Goal: Task Accomplishment & Management: Use online tool/utility

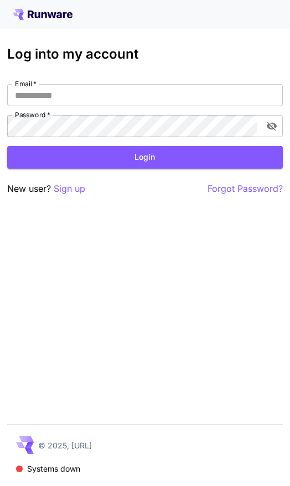
click at [68, 192] on p "Sign up" at bounding box center [69, 189] width 31 height 14
click at [172, 162] on button "Login" at bounding box center [144, 157] width 275 height 23
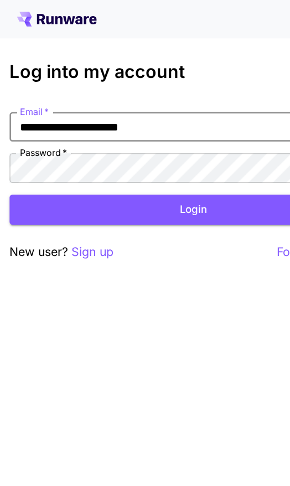
type input "**********"
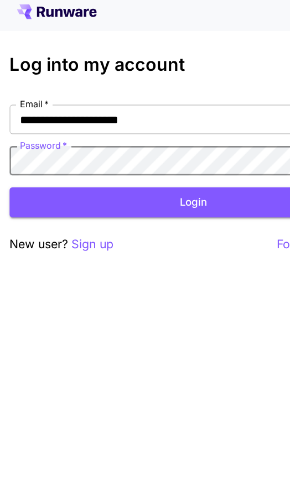
click at [152, 160] on button "Login" at bounding box center [144, 157] width 275 height 23
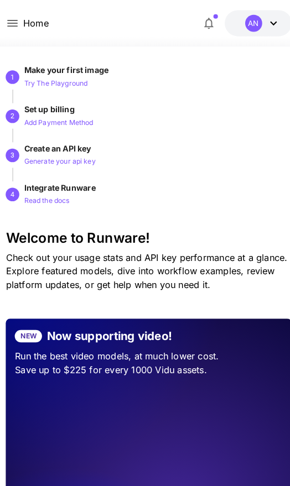
click at [18, 25] on icon at bounding box center [12, 22] width 13 height 13
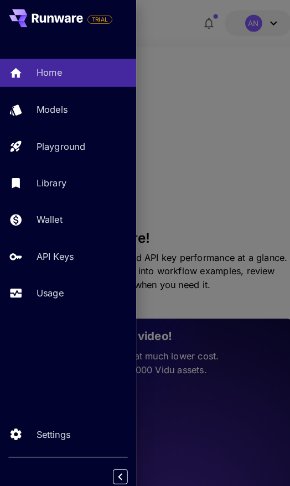
click at [56, 111] on p "Models" at bounding box center [50, 106] width 30 height 13
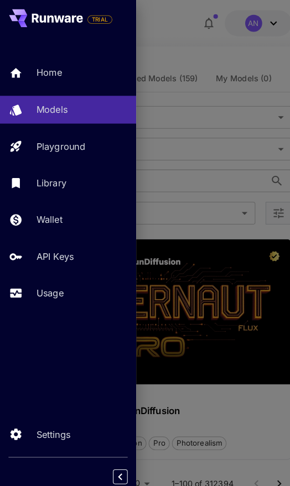
click at [183, 49] on div at bounding box center [145, 243] width 290 height 486
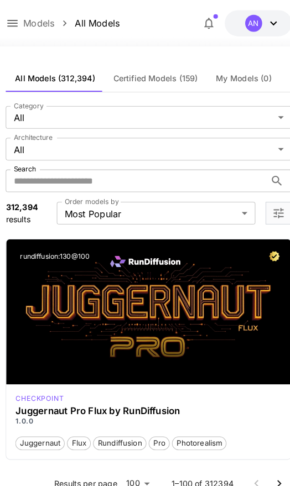
click at [156, 80] on span "Certified Models (159)" at bounding box center [151, 76] width 82 height 10
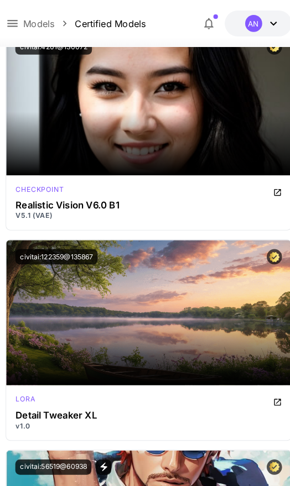
scroll to position [4484, 0]
click at [173, 303] on span "Launch in Playground" at bounding box center [138, 304] width 83 height 9
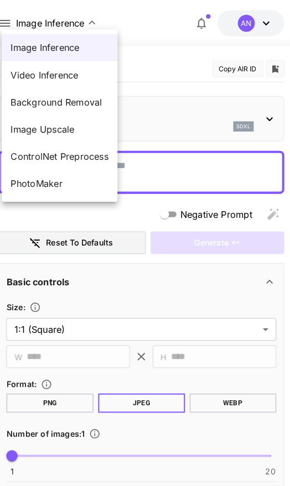
click at [79, 10] on div at bounding box center [145, 243] width 290 height 486
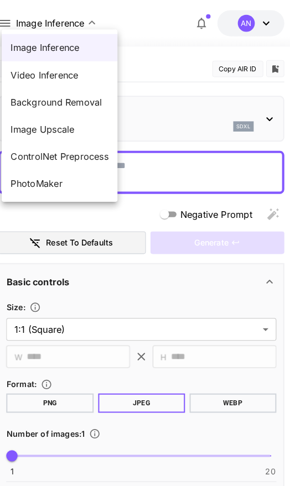
click at [54, 133] on li "Image Upscale" at bounding box center [65, 126] width 113 height 27
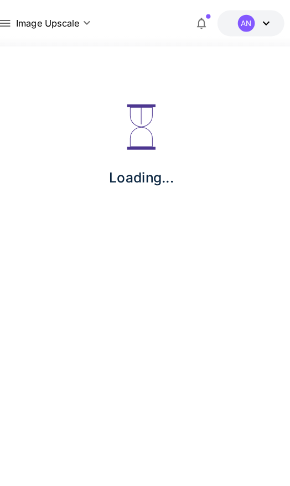
type input "**********"
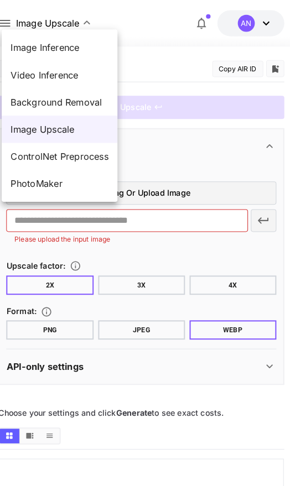
click at [62, 28] on div at bounding box center [145, 243] width 290 height 486
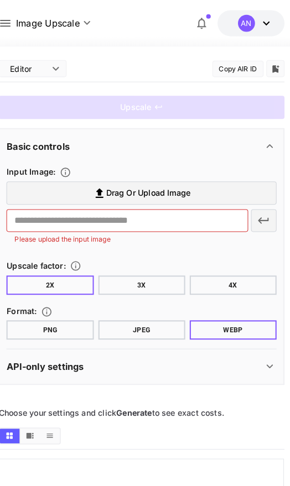
click at [194, 191] on label "Drag or upload image" at bounding box center [144, 188] width 262 height 23
click at [0, 0] on input "Drag or upload image" at bounding box center [0, 0] width 0 height 0
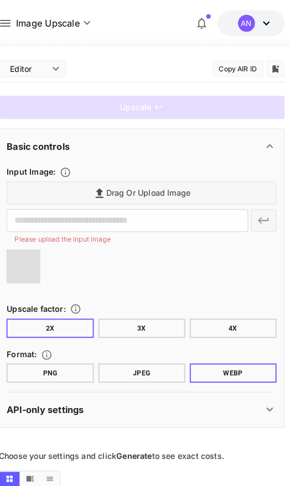
type input "**********"
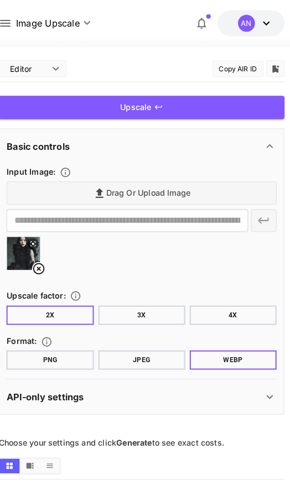
click at [230, 302] on button "4X" at bounding box center [234, 307] width 85 height 19
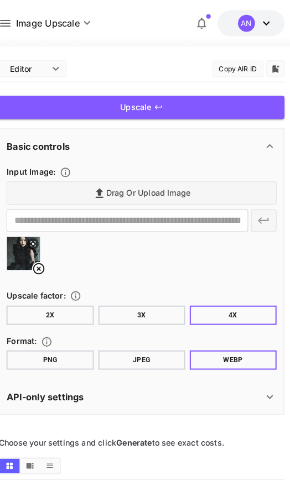
click at [139, 346] on button "JPEG" at bounding box center [145, 351] width 85 height 19
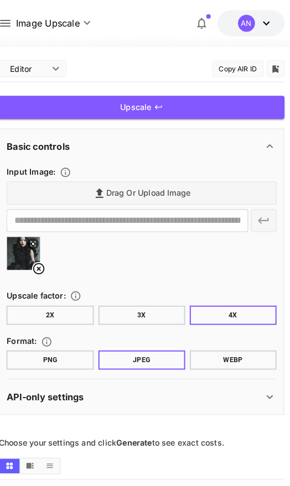
click at [57, 358] on button "PNG" at bounding box center [55, 351] width 85 height 19
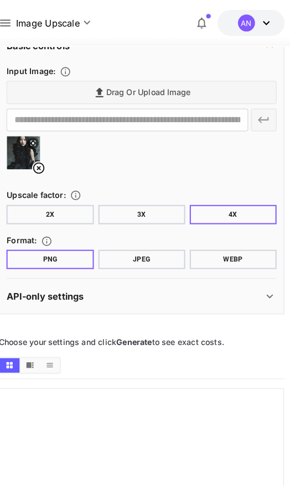
scroll to position [97, 0]
click at [268, 281] on div "API-only settings" at bounding box center [144, 289] width 262 height 27
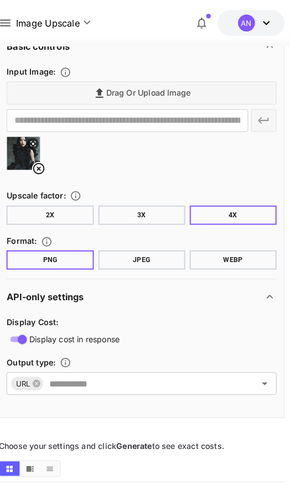
click at [264, 283] on icon at bounding box center [269, 289] width 13 height 13
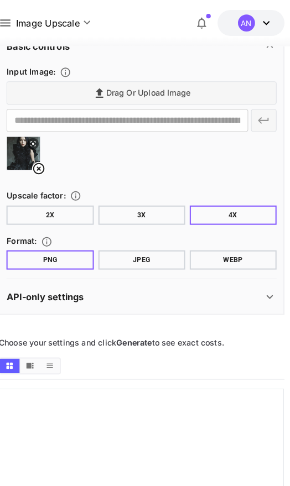
click at [263, 288] on icon at bounding box center [269, 289] width 13 height 13
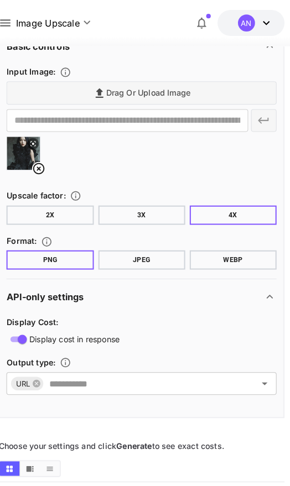
click at [126, 371] on input "text" at bounding box center [145, 373] width 190 height 15
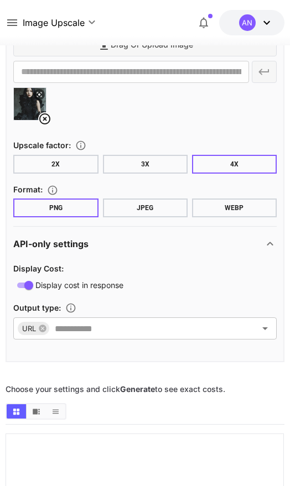
scroll to position [0, 0]
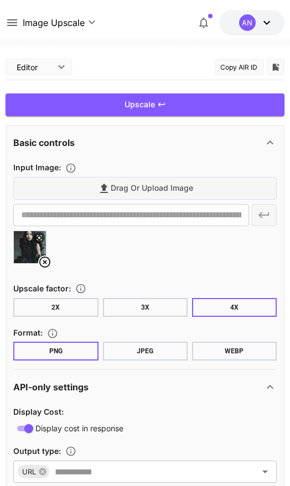
click at [228, 111] on div "Upscale" at bounding box center [145, 104] width 278 height 23
click at [267, 25] on icon at bounding box center [266, 22] width 13 height 13
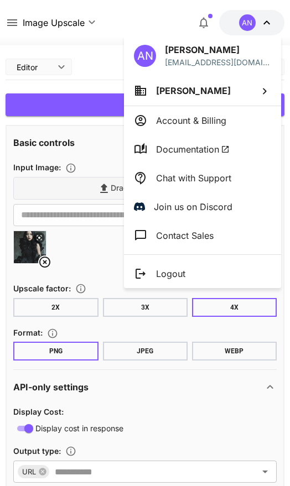
click at [267, 31] on div at bounding box center [145, 243] width 290 height 486
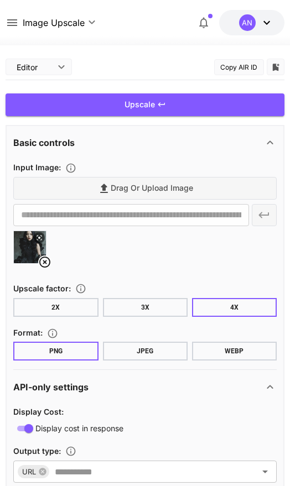
click at [266, 19] on icon at bounding box center [266, 22] width 13 height 13
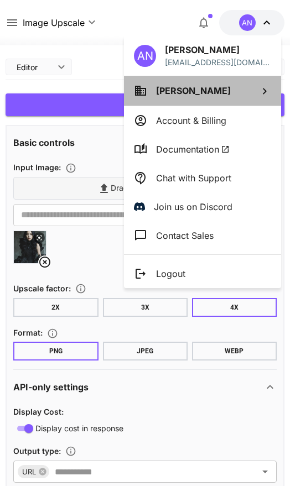
click at [261, 87] on icon at bounding box center [264, 91] width 13 height 13
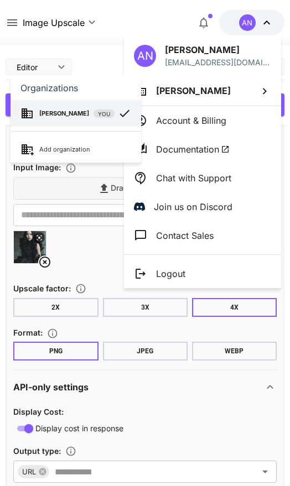
click at [254, 85] on div at bounding box center [145, 243] width 290 height 486
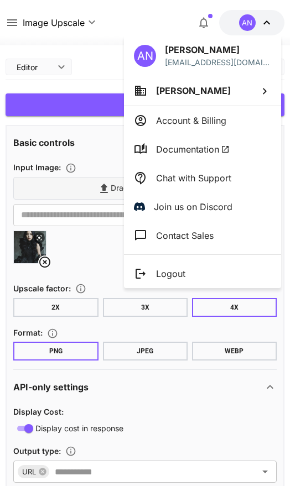
click at [201, 122] on p "Account & Billing" at bounding box center [191, 120] width 70 height 13
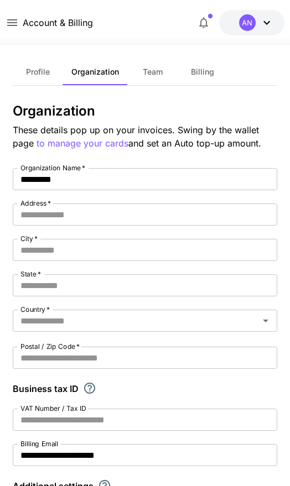
click at [45, 65] on button "Profile" at bounding box center [38, 72] width 50 height 27
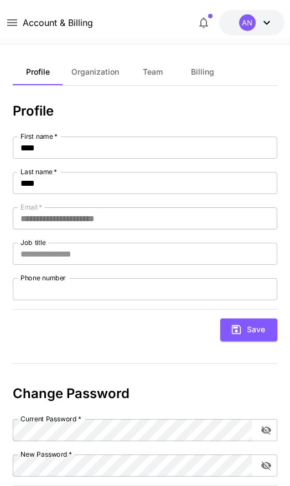
click at [9, 21] on icon at bounding box center [12, 22] width 13 height 13
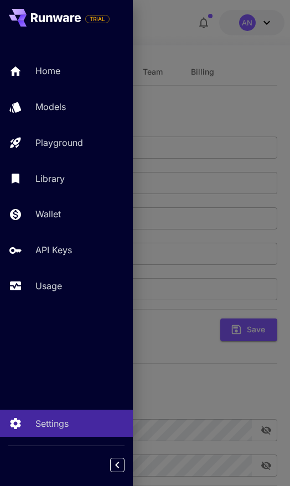
click at [46, 78] on link "Home" at bounding box center [66, 70] width 133 height 27
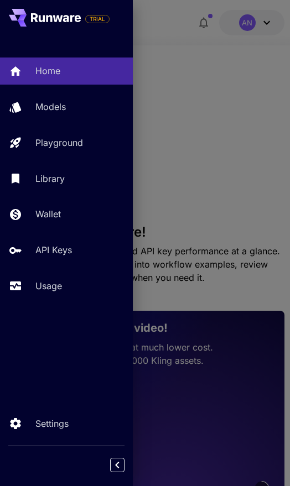
scroll to position [60, 0]
click at [60, 207] on p "Wallet" at bounding box center [47, 213] width 25 height 13
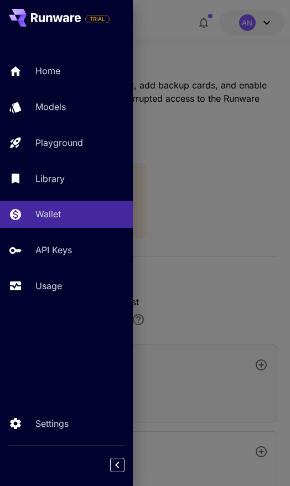
scroll to position [60, 0]
click at [203, 189] on div at bounding box center [145, 243] width 290 height 486
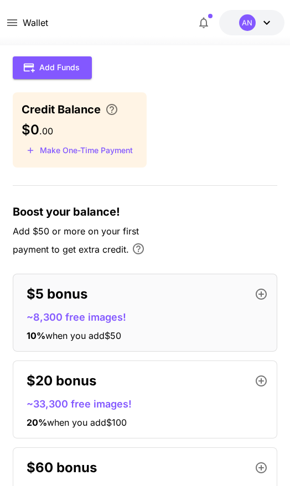
scroll to position [0, 0]
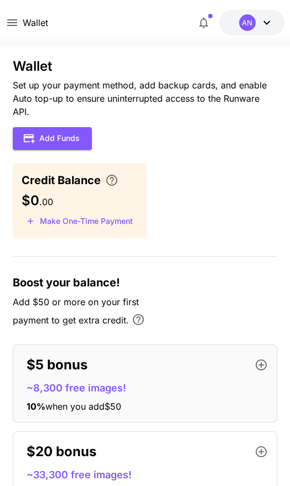
click at [255, 31] on button "$0.00 credits left AN" at bounding box center [251, 22] width 65 height 25
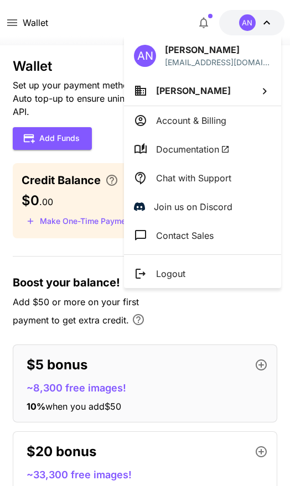
click at [172, 279] on p "Logout" at bounding box center [170, 273] width 29 height 13
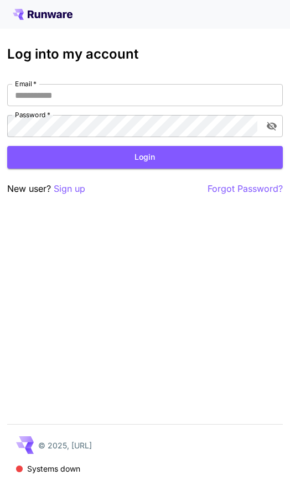
click at [66, 188] on p "Sign up" at bounding box center [69, 189] width 31 height 14
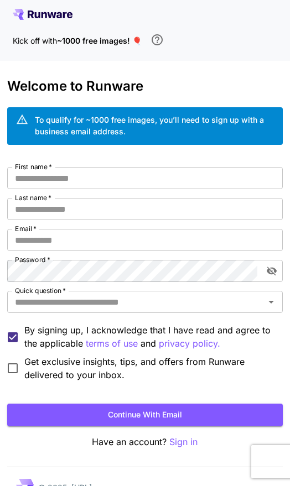
click at [155, 175] on input "First name   *" at bounding box center [144, 178] width 275 height 22
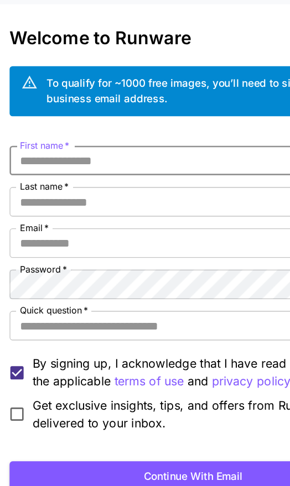
type input "*"
type input "******"
click at [118, 198] on input "Last name   *" at bounding box center [144, 209] width 275 height 22
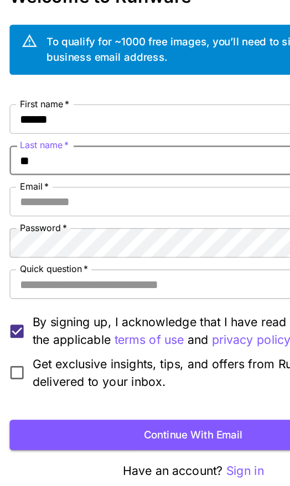
type input "*"
type input "*******"
click at [98, 229] on input "Email   *" at bounding box center [144, 240] width 275 height 22
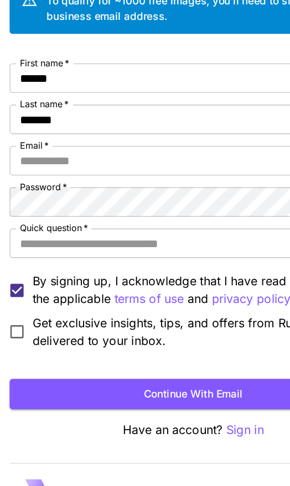
click at [83, 229] on input "Email   *" at bounding box center [144, 240] width 275 height 22
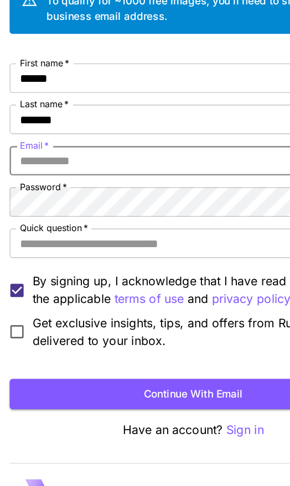
click at [65, 229] on input "Email   *" at bounding box center [144, 240] width 275 height 22
paste input "**********"
type input "**********"
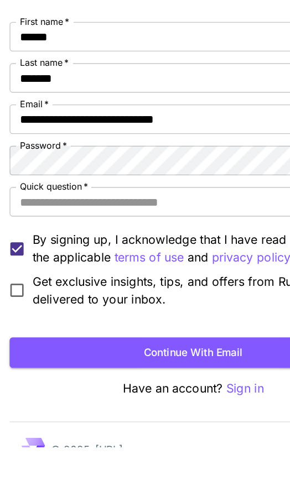
scroll to position [29, 0]
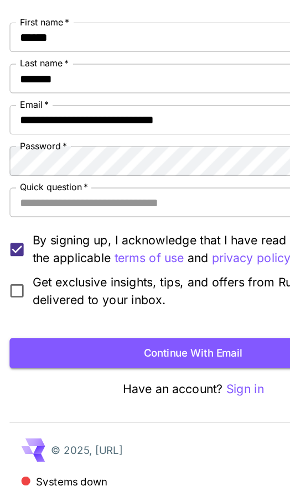
click at [139, 265] on input "Quick question   *" at bounding box center [135, 272] width 250 height 15
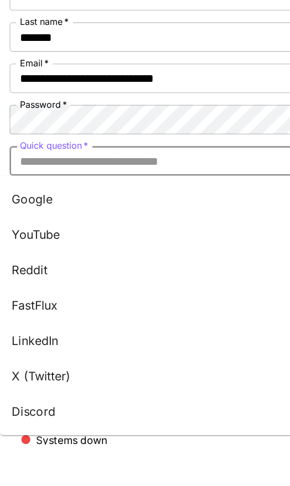
click at [29, 288] on li "Google" at bounding box center [137, 301] width 275 height 27
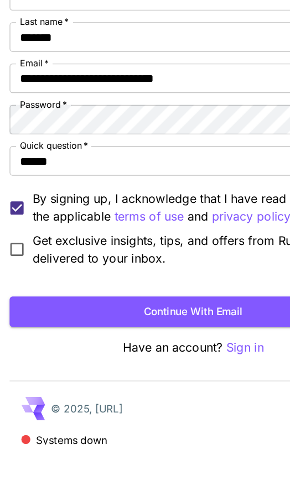
scroll to position [60, 0]
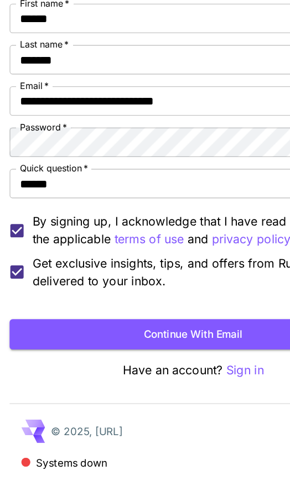
click at [168, 361] on button "Continue with email" at bounding box center [144, 372] width 275 height 23
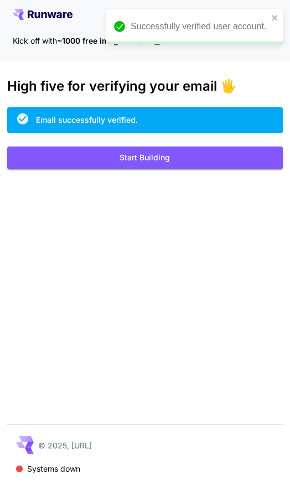
click at [274, 14] on icon "close" at bounding box center [275, 17] width 8 height 9
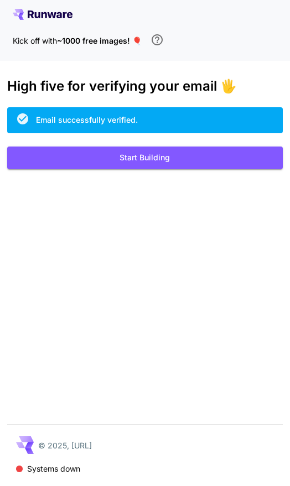
click at [77, 40] on span "~1000 free images! 🎈" at bounding box center [99, 40] width 85 height 9
click at [181, 117] on div "Email successfully verified." at bounding box center [144, 120] width 275 height 26
click at [180, 151] on button "Start Building" at bounding box center [144, 157] width 275 height 23
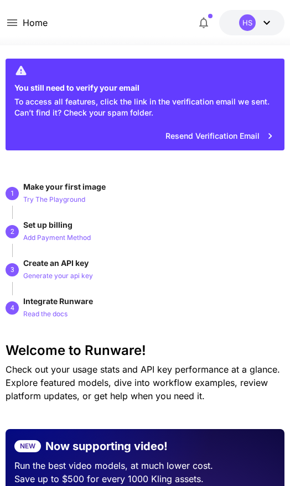
click at [224, 143] on button "Resend Verification Email" at bounding box center [219, 136] width 120 height 23
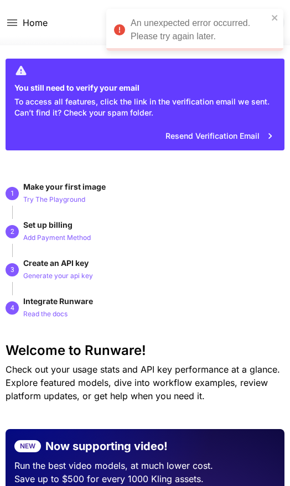
click at [271, 18] on icon "close" at bounding box center [275, 17] width 8 height 9
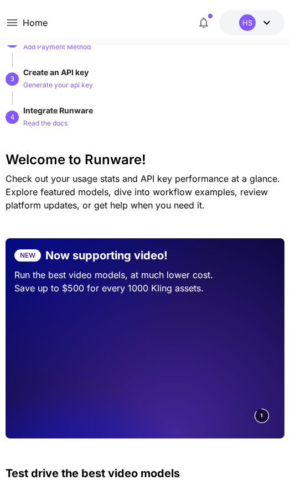
scroll to position [74, 0]
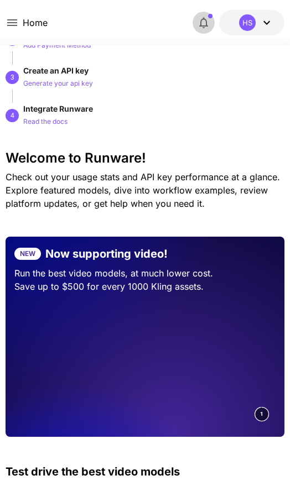
click at [208, 24] on icon "button" at bounding box center [203, 22] width 13 height 13
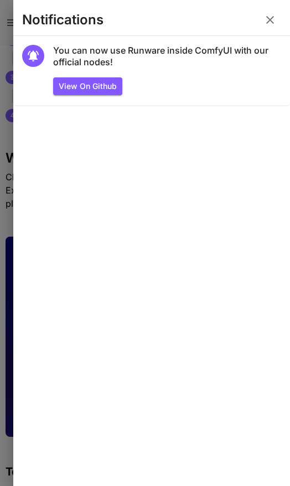
click at [238, 81] on div "View on Github" at bounding box center [167, 86] width 228 height 18
click at [265, 19] on icon "button" at bounding box center [269, 19] width 13 height 13
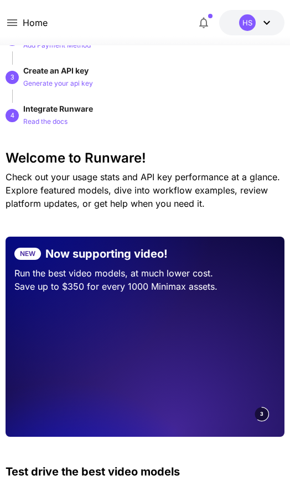
click at [261, 21] on icon at bounding box center [266, 22] width 13 height 13
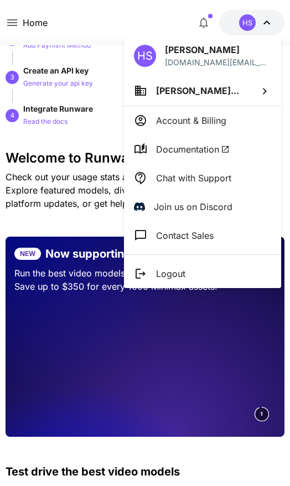
click at [274, 93] on li "[PERSON_NAME]..." at bounding box center [202, 91] width 157 height 30
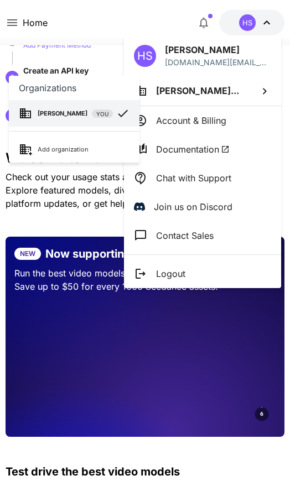
click at [259, 87] on div at bounding box center [145, 243] width 290 height 486
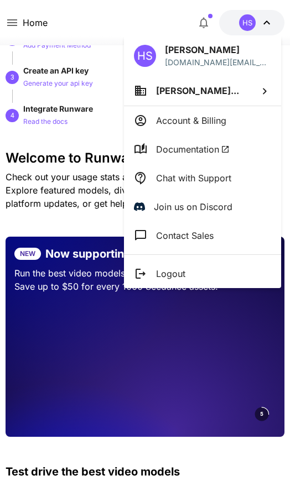
click at [262, 16] on div at bounding box center [145, 243] width 290 height 486
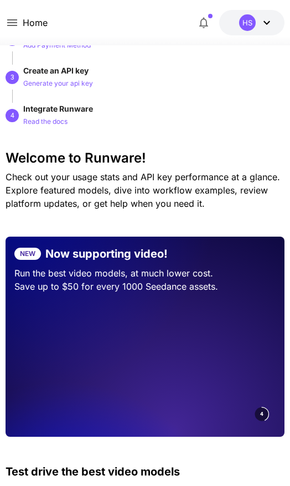
click at [28, 29] on p "Home" at bounding box center [35, 22] width 25 height 13
click at [15, 29] on icon at bounding box center [12, 22] width 13 height 13
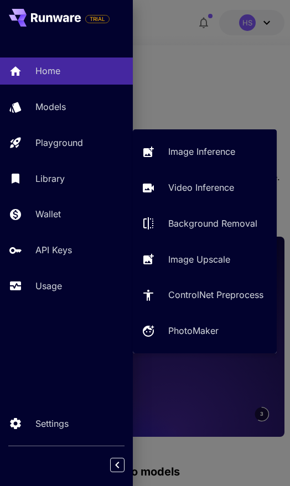
click at [208, 154] on p "Image Inference" at bounding box center [201, 151] width 67 height 13
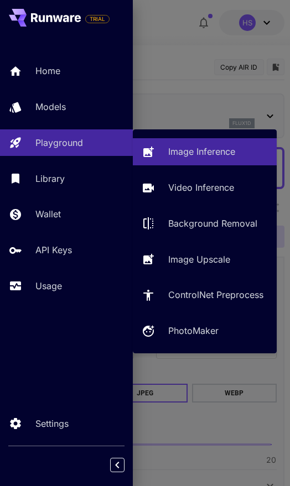
click at [217, 262] on p "Image Upscale" at bounding box center [199, 259] width 62 height 13
type input "**********"
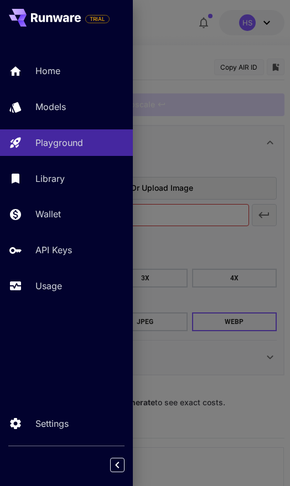
click at [224, 75] on div at bounding box center [145, 243] width 290 height 486
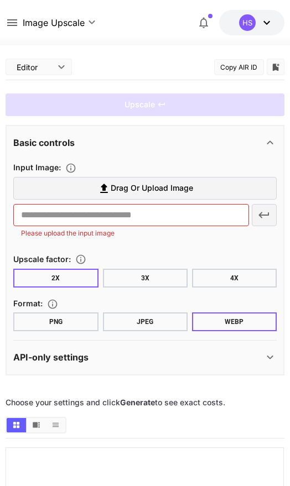
click at [255, 21] on div "HS" at bounding box center [256, 22] width 34 height 17
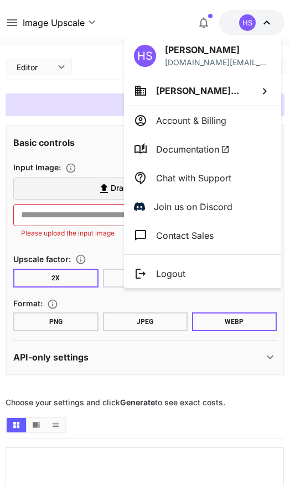
click at [210, 118] on p "Account & Billing" at bounding box center [191, 120] width 70 height 13
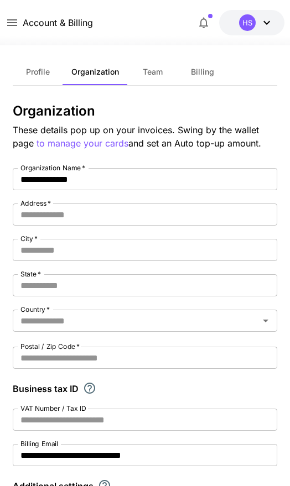
click at [46, 73] on span "Profile" at bounding box center [38, 72] width 24 height 10
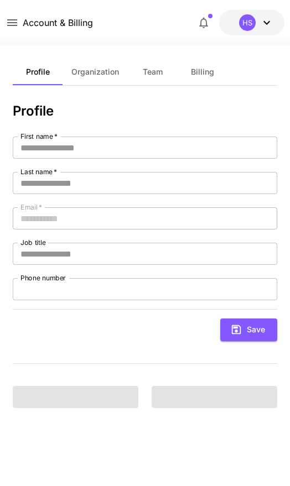
type input "******"
type input "*******"
type input "**********"
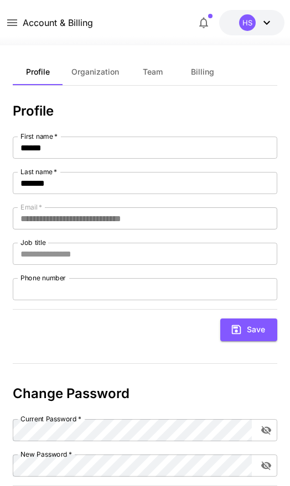
click at [212, 71] on span "Billing" at bounding box center [202, 72] width 23 height 10
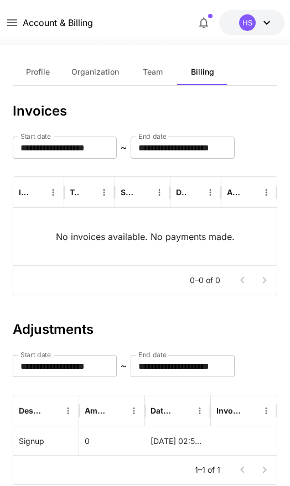
click at [155, 69] on span "Team" at bounding box center [153, 72] width 20 height 10
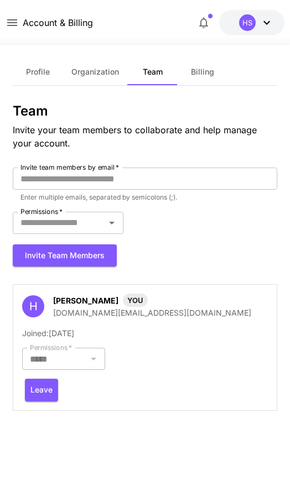
click at [106, 70] on span "Organization" at bounding box center [95, 72] width 48 height 10
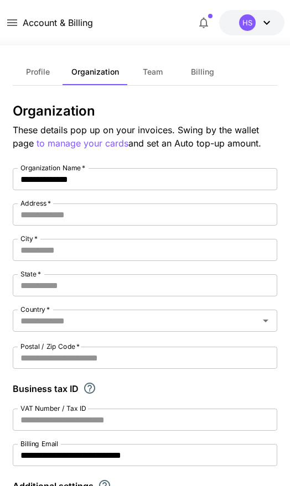
click at [201, 24] on icon "button" at bounding box center [203, 22] width 13 height 13
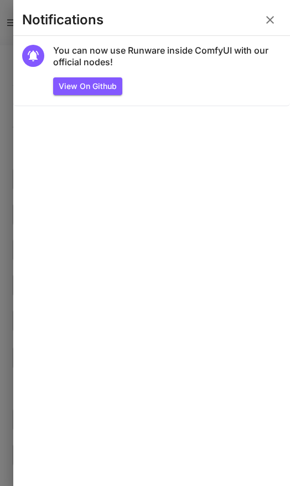
click at [262, 13] on button "button" at bounding box center [270, 20] width 22 height 22
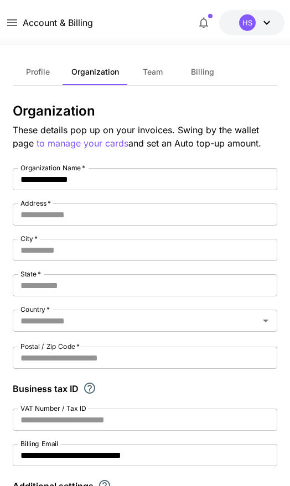
click at [24, 21] on p "Account & Billing" at bounding box center [58, 22] width 70 height 13
click at [23, 23] on p "Account & Billing" at bounding box center [58, 22] width 70 height 13
click at [15, 20] on icon at bounding box center [12, 22] width 10 height 7
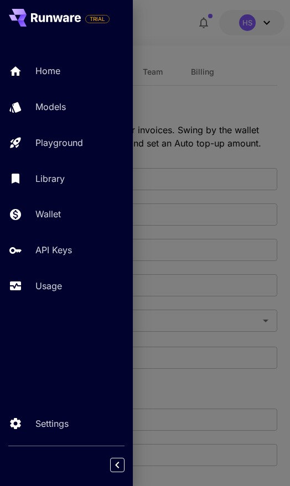
click at [51, 210] on p "Wallet" at bounding box center [47, 213] width 25 height 13
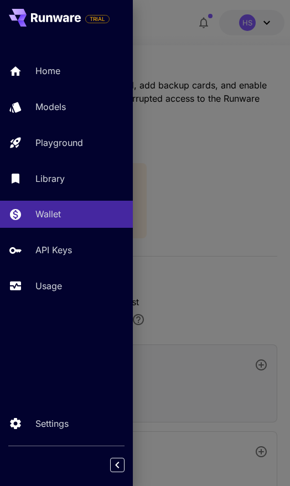
click at [184, 112] on div at bounding box center [145, 243] width 290 height 486
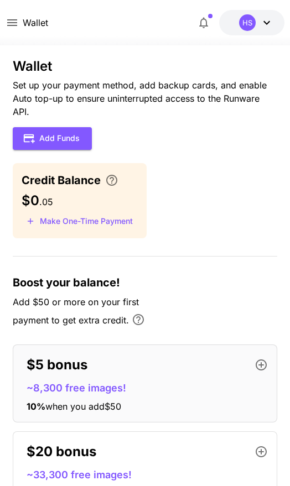
click at [125, 178] on div "Credit Balance" at bounding box center [80, 180] width 116 height 17
click at [104, 176] on button "\a Enter your card details and choose an Auto top-up amount to avoid service in…" at bounding box center [112, 180] width 22 height 13
click at [105, 183] on icon "\a Enter your card details and choose an Auto top-up amount to avoid service in…" at bounding box center [111, 180] width 13 height 13
click at [7, 30] on div "Wallet $0.05 credits left HS" at bounding box center [145, 22] width 278 height 25
click at [6, 29] on icon at bounding box center [12, 22] width 13 height 13
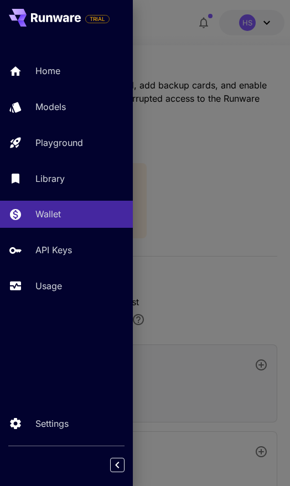
click at [48, 253] on p "API Keys" at bounding box center [53, 249] width 36 height 13
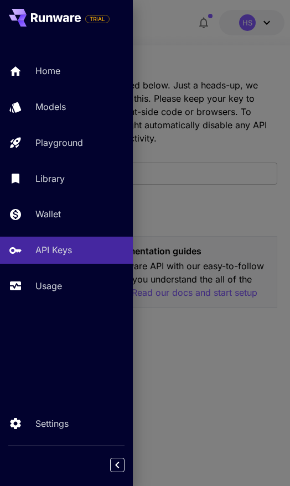
click at [189, 361] on div at bounding box center [145, 243] width 290 height 486
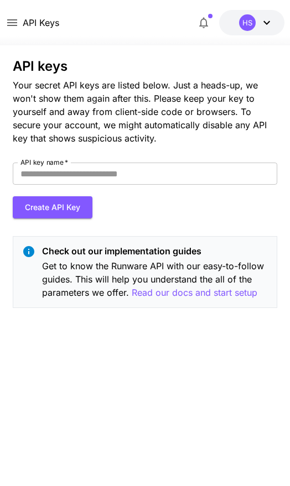
click at [31, 207] on button "Create API Key" at bounding box center [53, 207] width 80 height 23
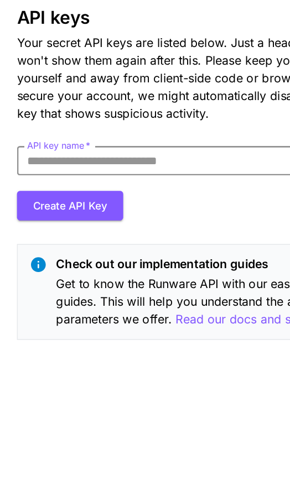
click at [53, 196] on button "Create API Key" at bounding box center [53, 207] width 80 height 23
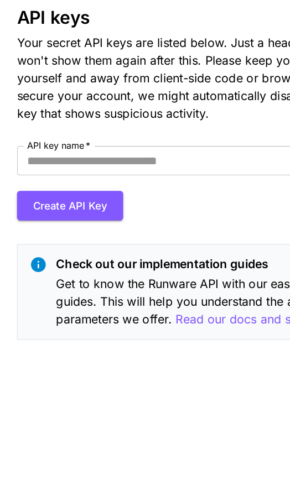
click at [136, 162] on input "API key name   *" at bounding box center [145, 173] width 264 height 22
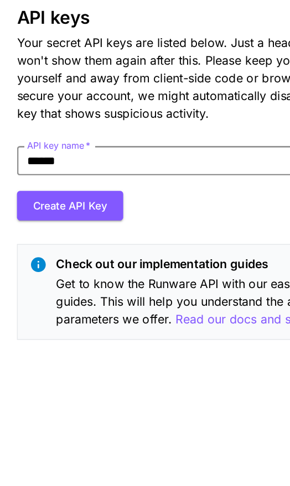
type input "******"
click at [69, 196] on button "Create API Key" at bounding box center [53, 207] width 80 height 23
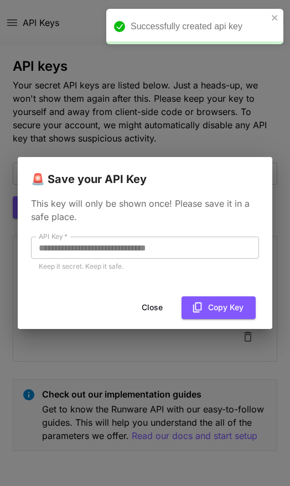
click at [148, 311] on button "Close" at bounding box center [152, 307] width 50 height 23
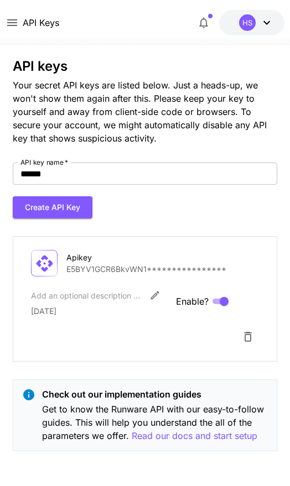
click at [8, 28] on icon at bounding box center [12, 22] width 13 height 13
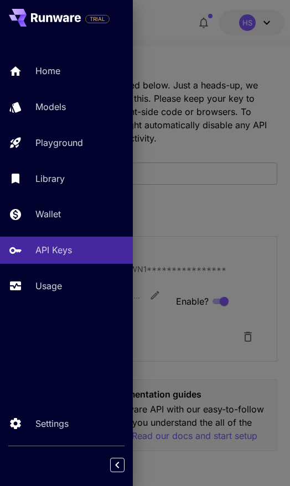
click at [64, 107] on p "Models" at bounding box center [50, 106] width 30 height 13
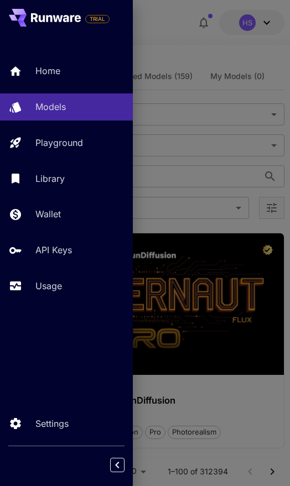
click at [213, 130] on div at bounding box center [145, 243] width 290 height 486
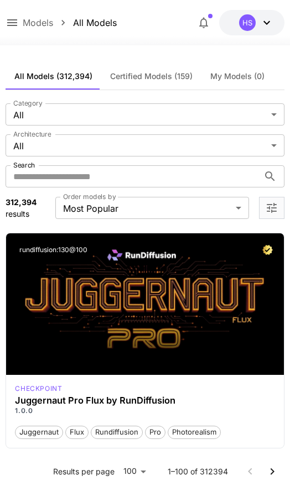
click at [10, 24] on icon at bounding box center [12, 22] width 13 height 13
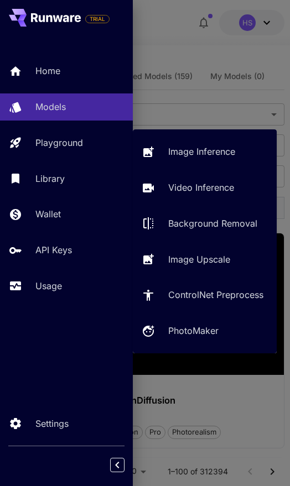
click at [77, 143] on p "Playground" at bounding box center [59, 142] width 48 height 13
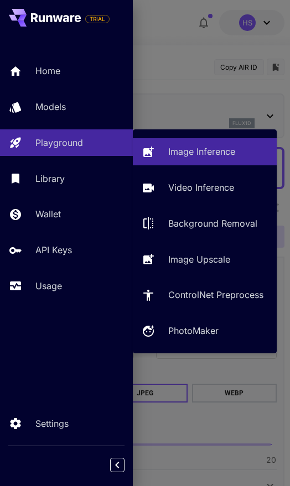
click at [209, 265] on p "Image Upscale" at bounding box center [199, 259] width 62 height 13
type input "**********"
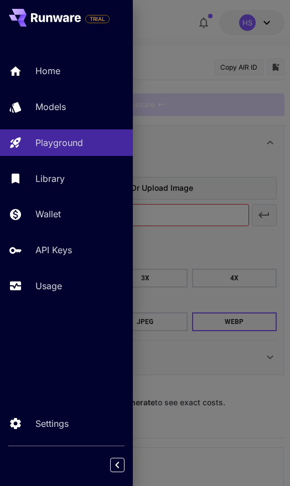
click at [238, 129] on div at bounding box center [145, 243] width 290 height 486
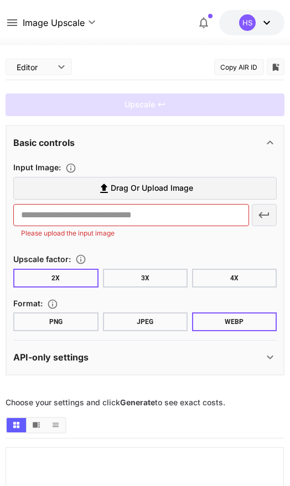
click at [208, 189] on label "Drag or upload image" at bounding box center [144, 188] width 262 height 23
click at [0, 0] on input "Drag or upload image" at bounding box center [0, 0] width 0 height 0
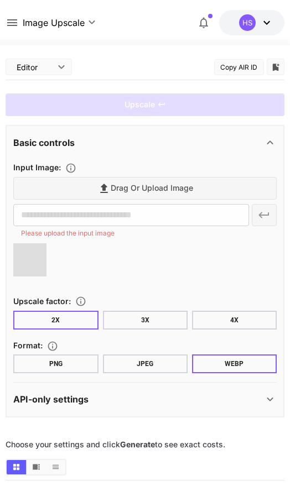
type input "**********"
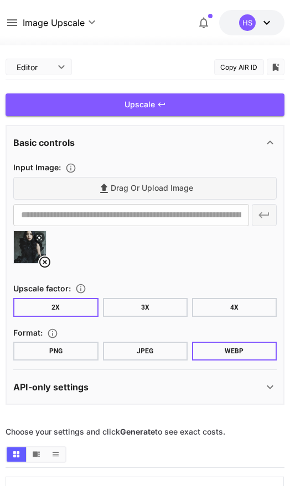
click at [252, 304] on button "4X" at bounding box center [234, 307] width 85 height 19
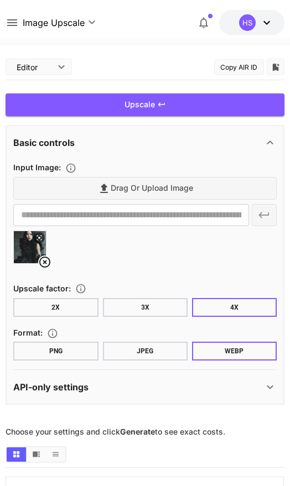
click at [154, 354] on button "JPEG" at bounding box center [145, 351] width 85 height 19
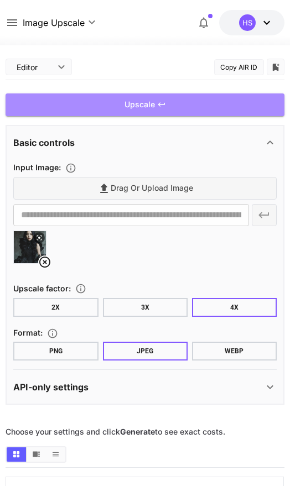
click at [237, 104] on div "Upscale" at bounding box center [145, 104] width 278 height 23
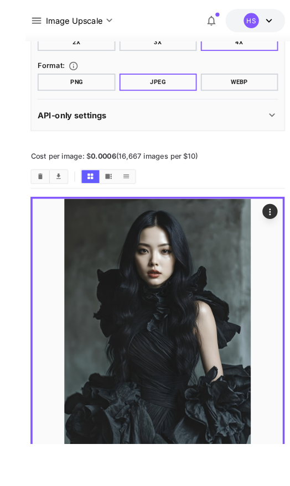
scroll to position [295, 0]
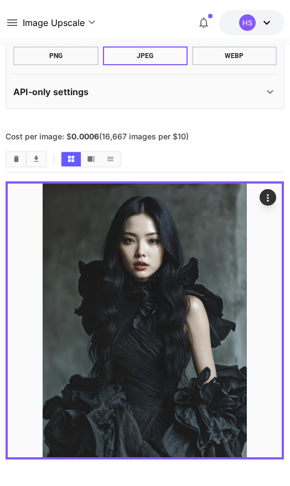
click at [237, 135] on section "Cost per image: $ 0.0006 (16,667 images per $10)" at bounding box center [145, 137] width 278 height 10
click at [0, 0] on icon "Open in fullscreen" at bounding box center [0, 0] width 0 height 0
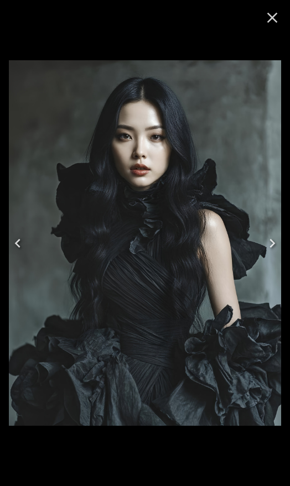
click at [173, 243] on img at bounding box center [145, 242] width 272 height 365
click at [281, 13] on button "Close" at bounding box center [272, 17] width 27 height 27
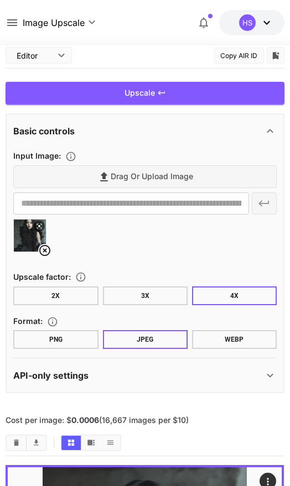
scroll to position [0, 0]
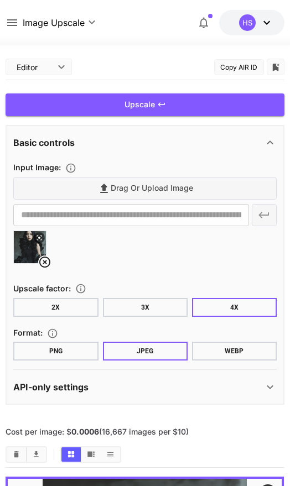
click at [260, 19] on icon at bounding box center [266, 22] width 13 height 13
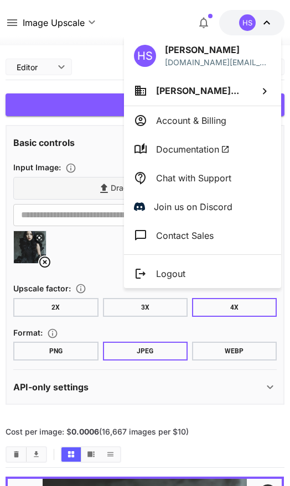
click at [246, 29] on div at bounding box center [145, 243] width 290 height 486
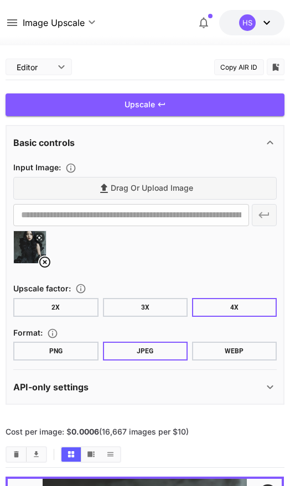
click at [248, 24] on div "HS" at bounding box center [247, 22] width 17 height 17
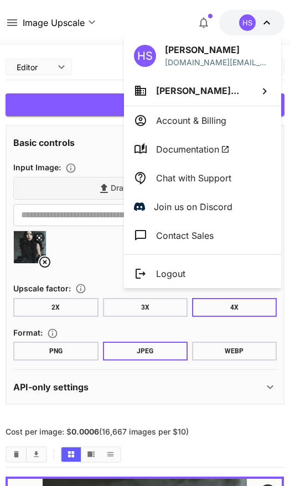
click at [256, 16] on div at bounding box center [145, 243] width 290 height 486
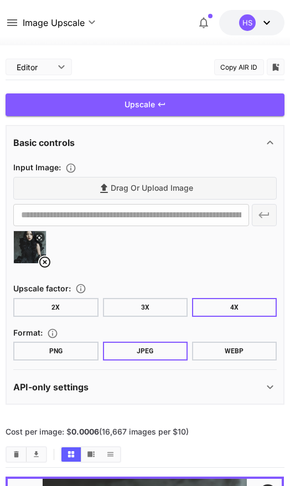
click at [6, 17] on icon at bounding box center [12, 22] width 13 height 13
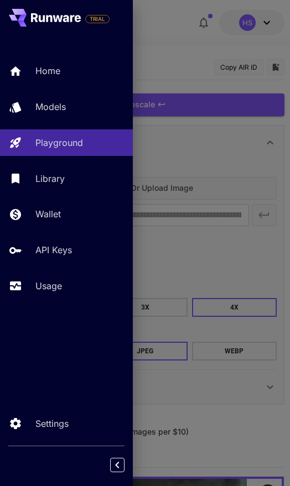
click at [46, 109] on p "Models" at bounding box center [50, 106] width 30 height 13
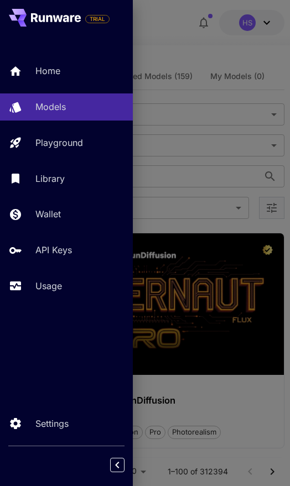
click at [265, 142] on div at bounding box center [145, 243] width 290 height 486
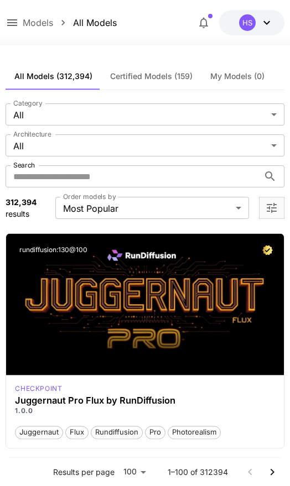
click at [59, 351] on div "Launch in Playground" at bounding box center [144, 303] width 277 height 141
click at [136, 301] on span "Launch in Playground" at bounding box center [138, 304] width 83 height 9
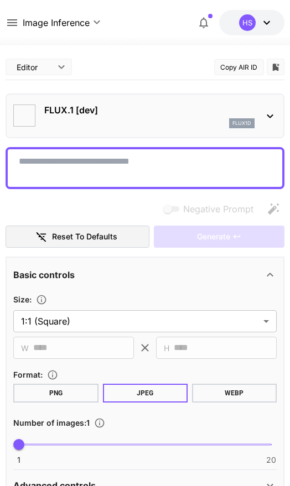
type input "**"
type input "*"
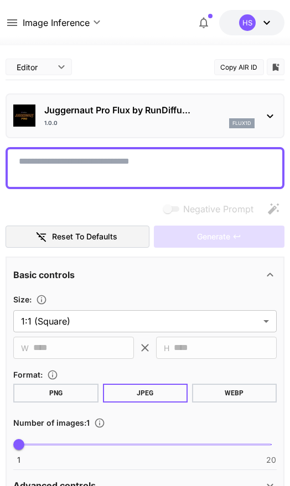
click at [257, 117] on div "Juggernaut Pro Flux by RunDiffu... 1.0.0 flux1d" at bounding box center [144, 116] width 262 height 34
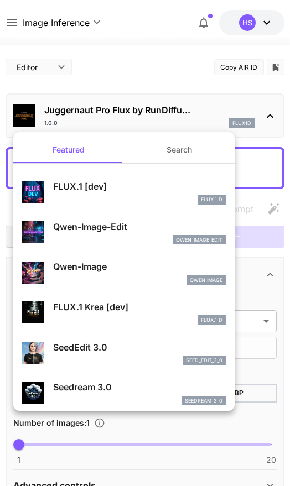
click at [195, 229] on p "Qwen-Image-Edit" at bounding box center [139, 226] width 172 height 13
type input "*"
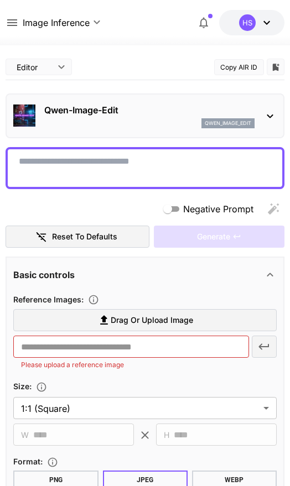
click at [265, 115] on icon at bounding box center [269, 115] width 13 height 13
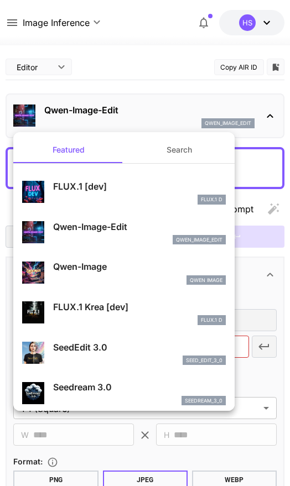
click at [259, 124] on div at bounding box center [145, 243] width 290 height 486
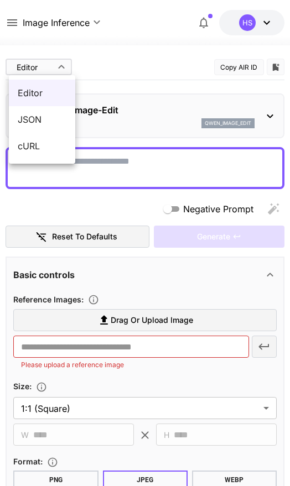
click at [73, 63] on div at bounding box center [145, 243] width 290 height 486
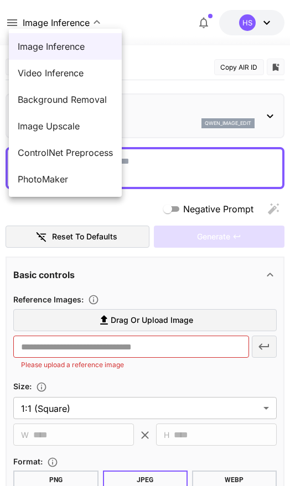
click at [154, 88] on div at bounding box center [145, 243] width 290 height 486
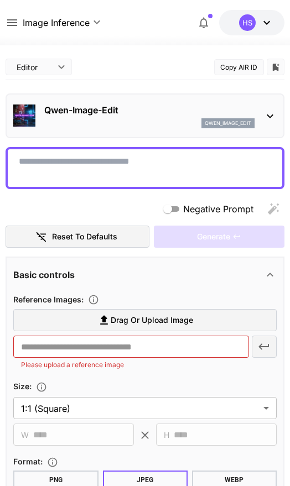
click at [261, 117] on div "Qwen-Image-Edit qwen_image_edit" at bounding box center [144, 116] width 262 height 34
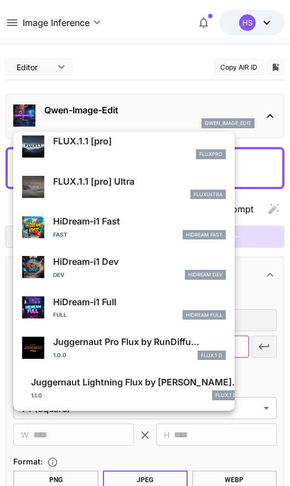
scroll to position [761, 0]
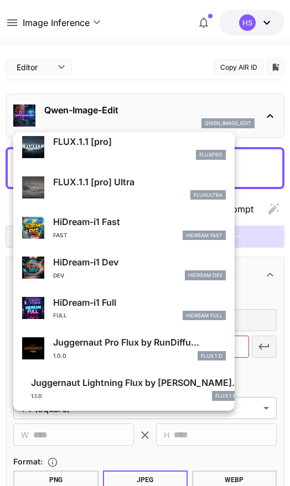
click at [67, 345] on p "Juggernaut Pro Flux by RunDiffu..." at bounding box center [139, 341] width 172 height 13
type input "**"
type input "*"
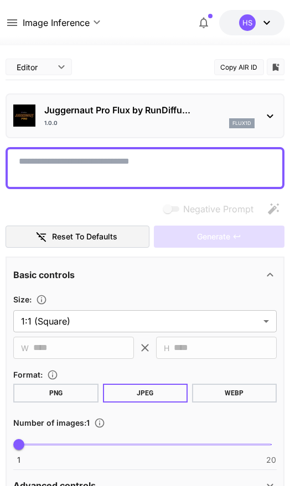
click at [242, 241] on div "Generate" at bounding box center [219, 236] width 130 height 23
click at [237, 239] on div "Generate" at bounding box center [219, 236] width 130 height 23
click at [19, 16] on icon at bounding box center [12, 22] width 13 height 13
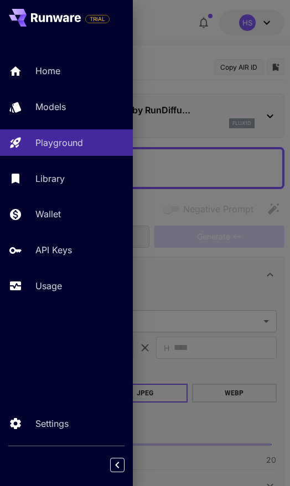
click at [59, 103] on p "Models" at bounding box center [50, 106] width 30 height 13
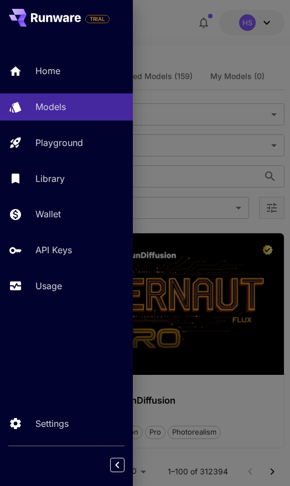
click at [209, 156] on div at bounding box center [145, 243] width 290 height 486
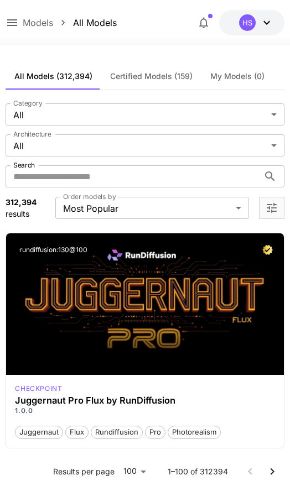
click at [265, 256] on button "Certified Model – Vetted for best performance and includes a commercial license." at bounding box center [267, 249] width 15 height 15
click at [160, 75] on span "Certified Models (159)" at bounding box center [151, 76] width 82 height 10
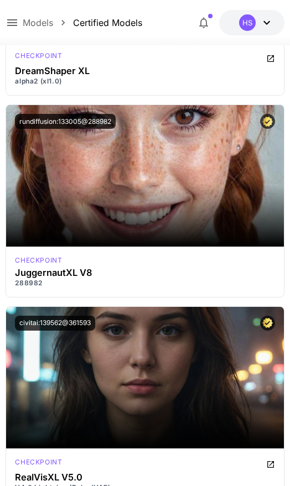
scroll to position [6450, 0]
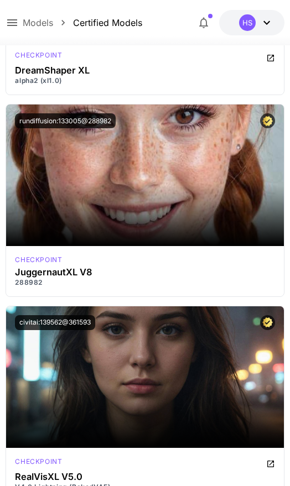
click at [170, 378] on span "Launch in Playground" at bounding box center [138, 376] width 83 height 9
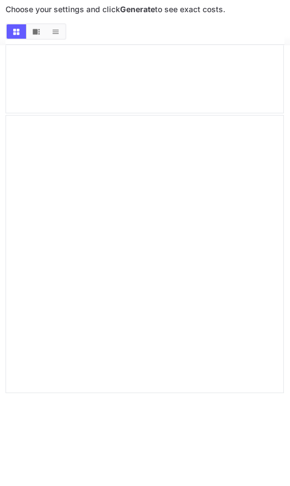
scroll to position [1452, 0]
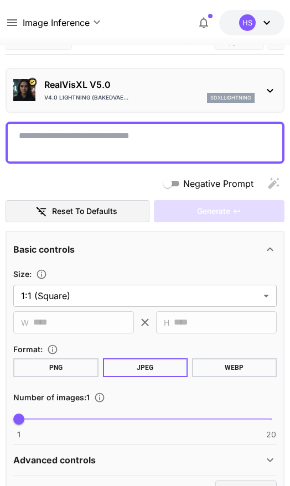
scroll to position [25, 0]
click at [268, 81] on div "RealVisXL V5.0 V4.0 Lightning (BakedVAE... sdxllightning" at bounding box center [144, 90] width 262 height 34
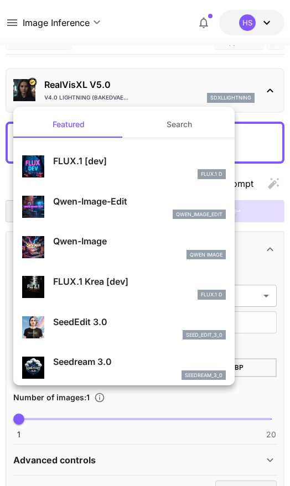
click at [185, 123] on button "Search" at bounding box center [179, 124] width 111 height 27
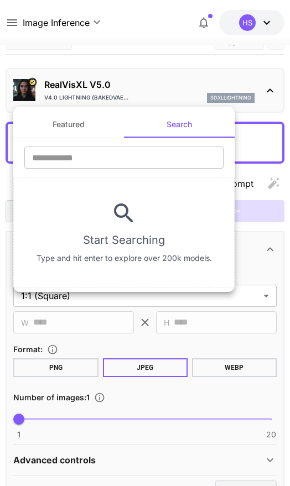
click at [194, 159] on input "text" at bounding box center [123, 157] width 199 height 22
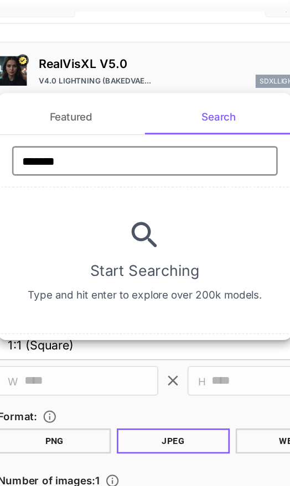
type input "*******"
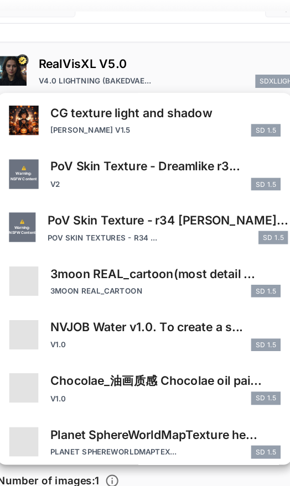
scroll to position [230, 0]
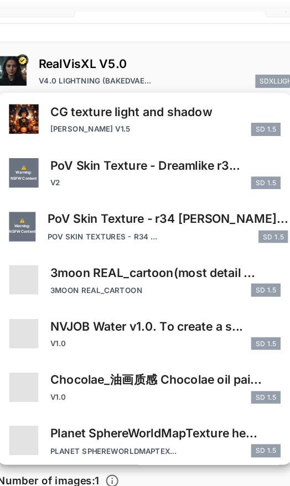
click at [157, 154] on div "PoV Skin Texture - Dreamlike r3... v2 SD 1.5" at bounding box center [139, 166] width 172 height 25
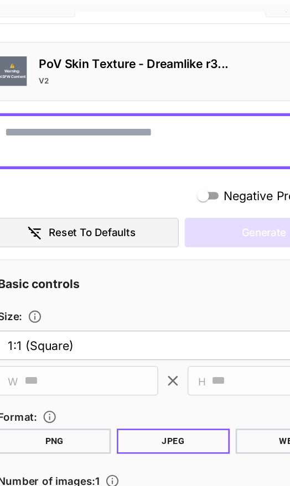
type input "**********"
type input "***"
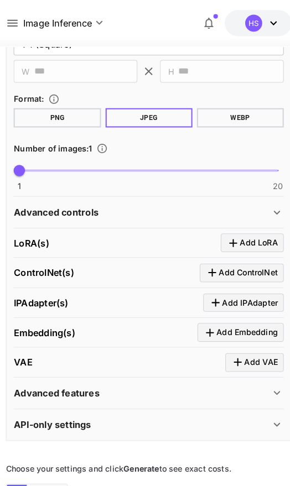
scroll to position [280, 0]
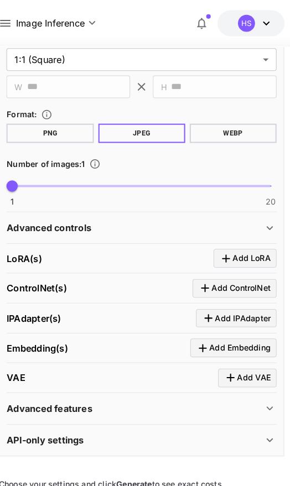
click at [60, 395] on p "Advanced features" at bounding box center [54, 397] width 83 height 13
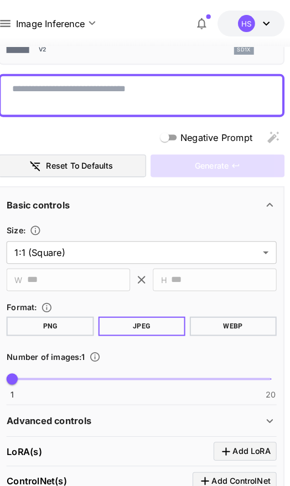
scroll to position [0, 0]
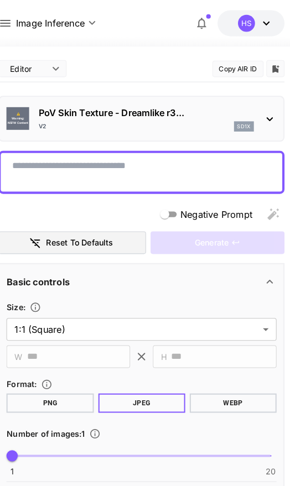
click at [226, 124] on div "v2 sd1x" at bounding box center [148, 123] width 209 height 10
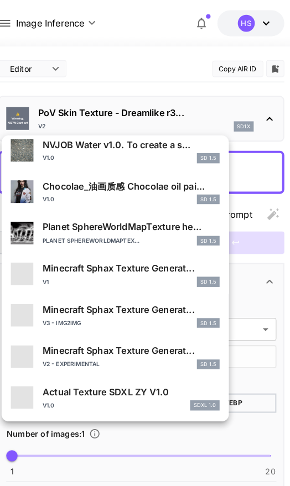
scroll to position [393, 0]
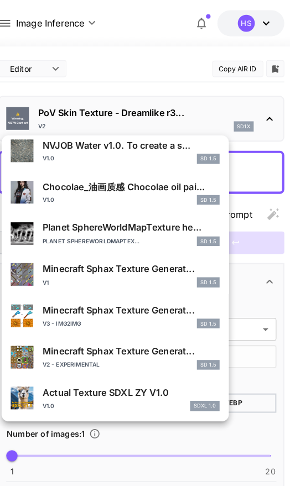
click at [82, 391] on div "v1.0 SDXL 1.0" at bounding box center [135, 396] width 172 height 10
type input "**********"
type input "****"
